Goal: Transaction & Acquisition: Download file/media

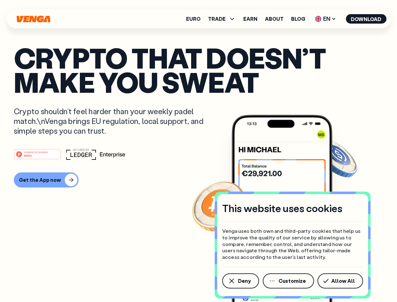
click at [198, 151] on div "#1 PRODUCT OF THE MONTH Web3" at bounding box center [198, 153] width 369 height 11
click at [240, 281] on span "Deny" at bounding box center [244, 280] width 13 height 5
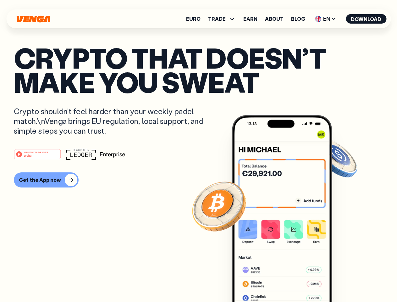
click at [289, 281] on img at bounding box center [282, 220] width 101 height 211
click at [341, 281] on article "Crypto that doesn’t make you sweat Crypto shouldn’t feel harder than your weekl…" at bounding box center [198, 164] width 369 height 236
click at [224, 19] on span "TRADE" at bounding box center [217, 18] width 18 height 5
click at [326, 19] on span "EN" at bounding box center [325, 19] width 25 height 10
click at [366, 19] on button "Download" at bounding box center [366, 18] width 41 height 9
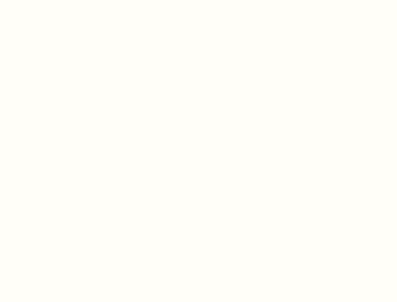
click at [198, 0] on html "This website uses cookies Venga uses both own and third-party cookies that help…" at bounding box center [198, 0] width 397 height 0
click at [45, 0] on html "This website uses cookies Venga uses both own and third-party cookies that help…" at bounding box center [198, 0] width 397 height 0
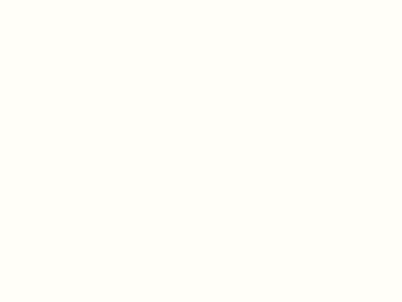
click at [38, 0] on html "This website uses cookies Venga uses both own and third-party cookies that help…" at bounding box center [201, 0] width 402 height 0
